Goal: Information Seeking & Learning: Learn about a topic

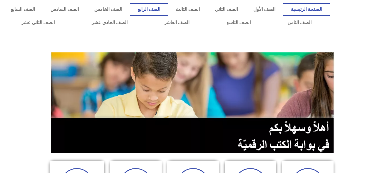
click at [168, 10] on link "الصف الرابع" at bounding box center [149, 9] width 38 height 13
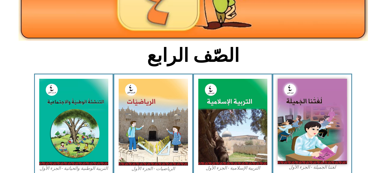
scroll to position [115, 0]
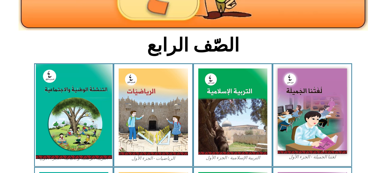
click at [62, 103] on img at bounding box center [74, 111] width 76 height 95
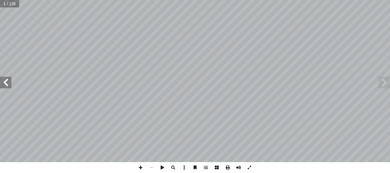
click at [8, 83] on span at bounding box center [5, 82] width 11 height 11
click at [384, 83] on span at bounding box center [384, 82] width 11 height 11
click at [9, 88] on div "المقدمة: بسم الله [PERSON_NAME] مور الكرام.. السلام عليكم ورحمة الله وبركاته أ …" at bounding box center [195, 81] width 390 height 162
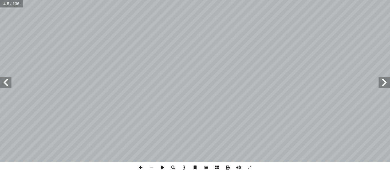
click at [7, 83] on span at bounding box center [5, 82] width 11 height 11
click at [152, 167] on span at bounding box center [151, 167] width 11 height 11
click at [140, 167] on span at bounding box center [140, 167] width 11 height 11
click at [177, 167] on div "٤ ١ ؟ َ خرين � ��ا ُ حترم ٔ ا َ كيف : ِ م � ل َ ع � الت ُ ج ِ وات َ ن . َ خرين …" at bounding box center [195, 86] width 390 height 173
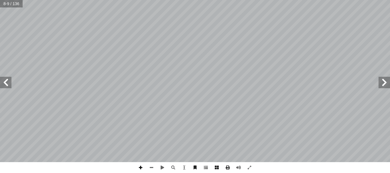
click at [138, 167] on span at bounding box center [140, 167] width 11 height 11
click at [151, 168] on span at bounding box center [151, 167] width 11 height 11
click at [390, 52] on html "الصفحة الرئيسية الصف الأول الصف الثاني الصف الثالث الصف الرابع الصف الخامس الصف…" at bounding box center [195, 26] width 390 height 52
click at [152, 167] on span at bounding box center [151, 167] width 11 height 11
click at [152, 166] on span at bounding box center [151, 167] width 11 height 11
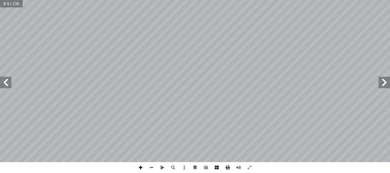
click at [142, 167] on span at bounding box center [140, 167] width 11 height 11
click at [2, 80] on span at bounding box center [5, 82] width 11 height 11
